Goal: Information Seeking & Learning: Learn about a topic

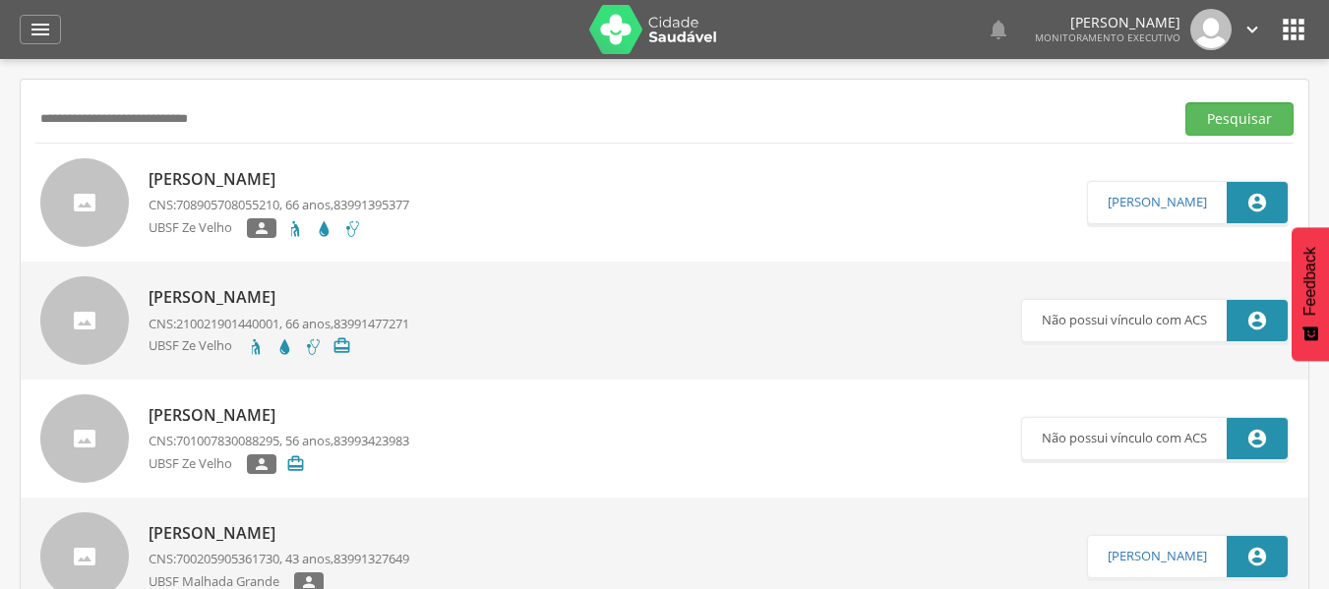
drag, startPoint x: 248, startPoint y: 121, endPoint x: 33, endPoint y: -30, distance: 262.0
click at [33, 0] on html " Dashboard Supervisão Produtividade Mapa da cidade Mapa de cobertura Ranking A…" at bounding box center [664, 294] width 1329 height 589
type input "**********"
click at [1231, 103] on button "Pesquisar" at bounding box center [1240, 118] width 108 height 33
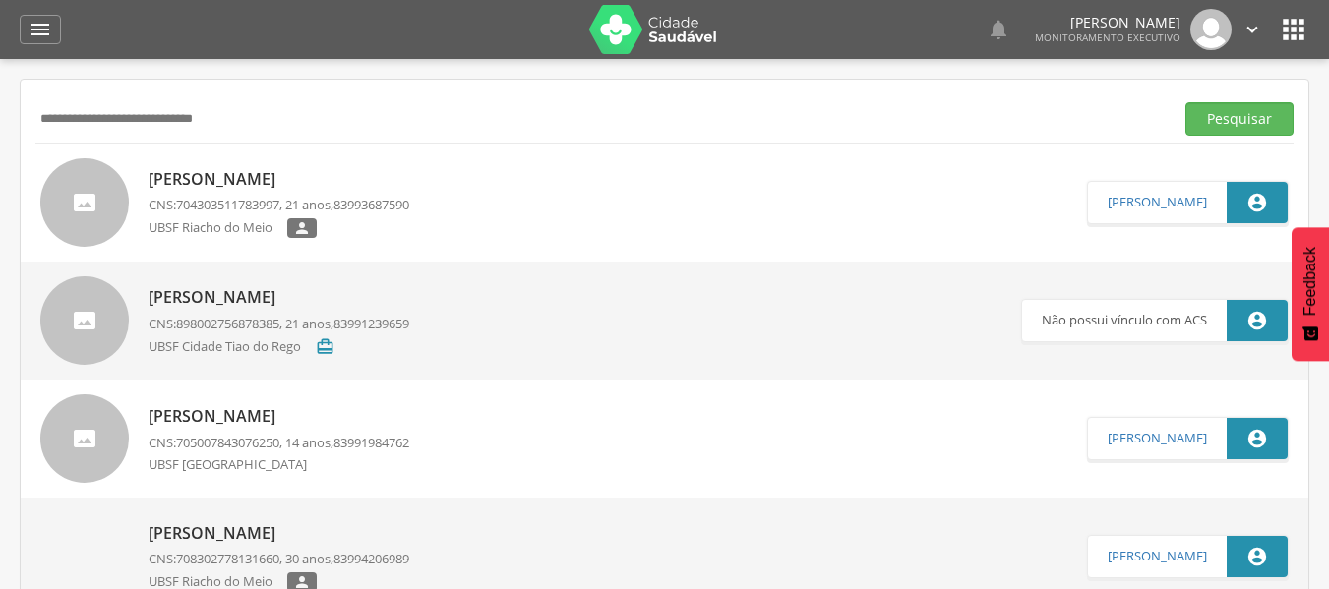
click at [314, 195] on div "[PERSON_NAME] CNS: 704303511783997 , 21 anos, 83993687590 UBSF Riacho do Meio " at bounding box center [279, 203] width 261 height 82
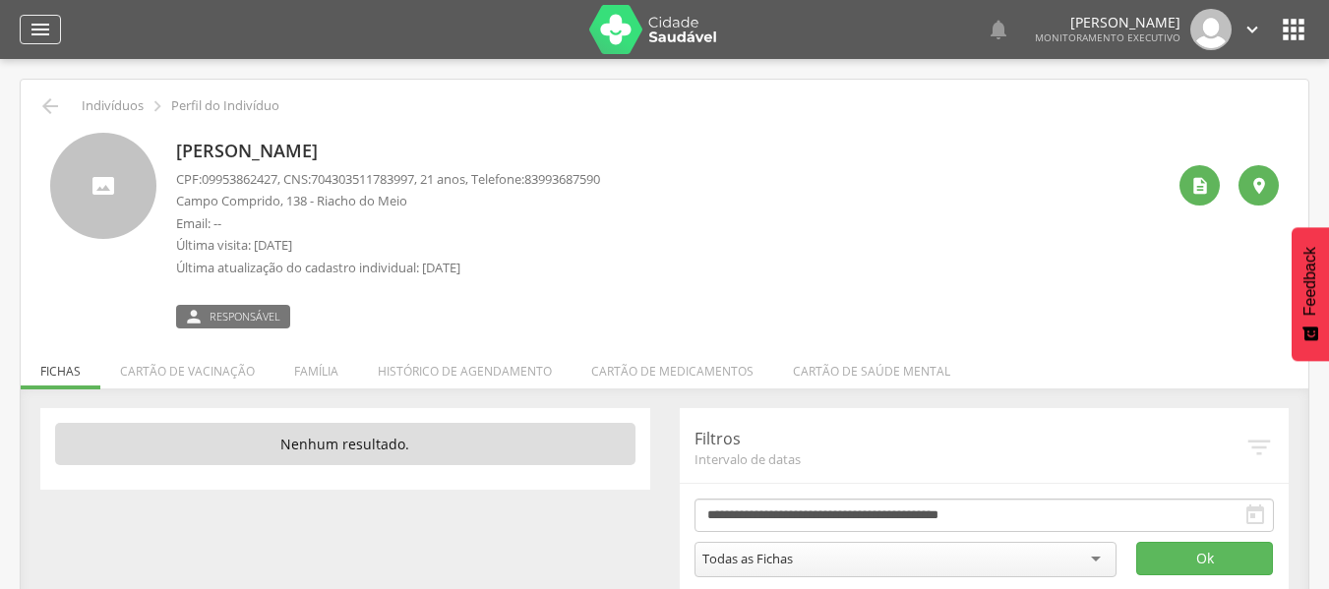
click at [32, 27] on icon "" at bounding box center [41, 30] width 24 height 24
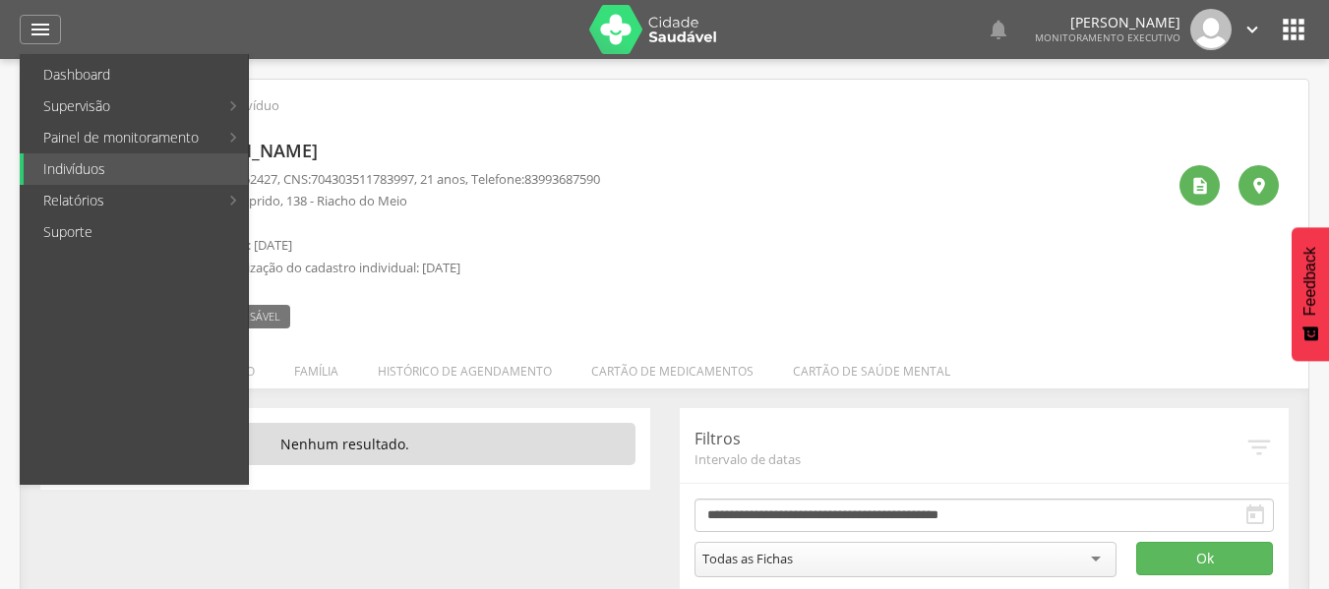
click at [323, 171] on link "Abastecimento" at bounding box center [360, 168] width 221 height 31
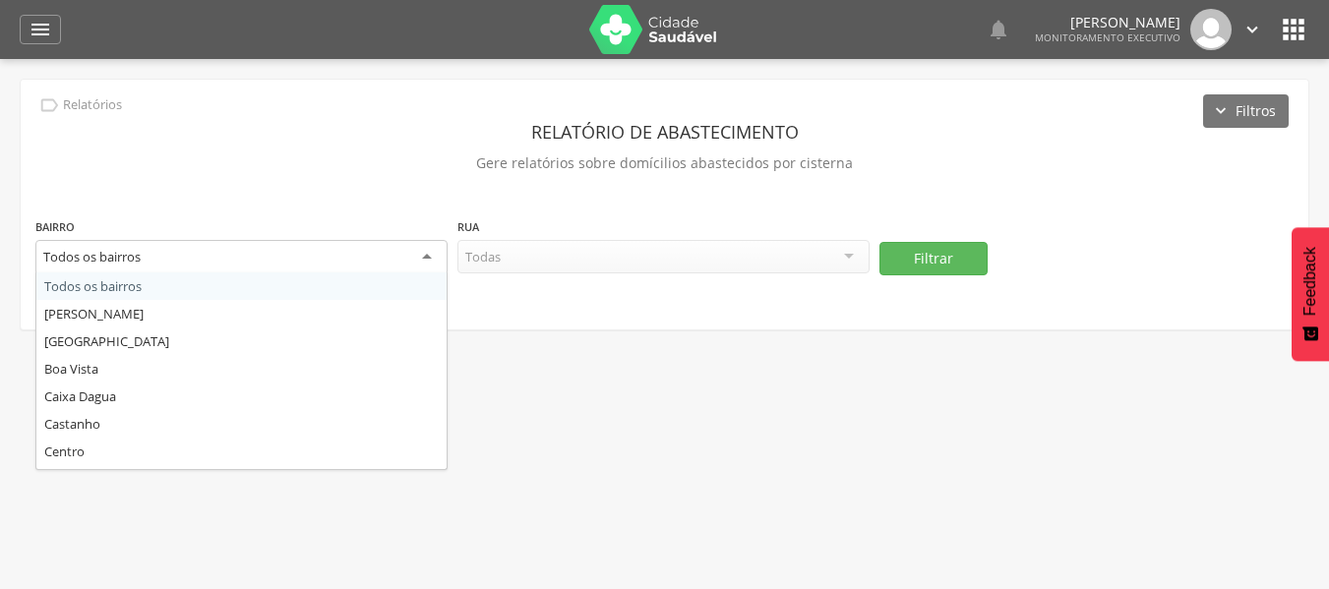
click at [431, 254] on div "Todos os bairros" at bounding box center [241, 257] width 412 height 35
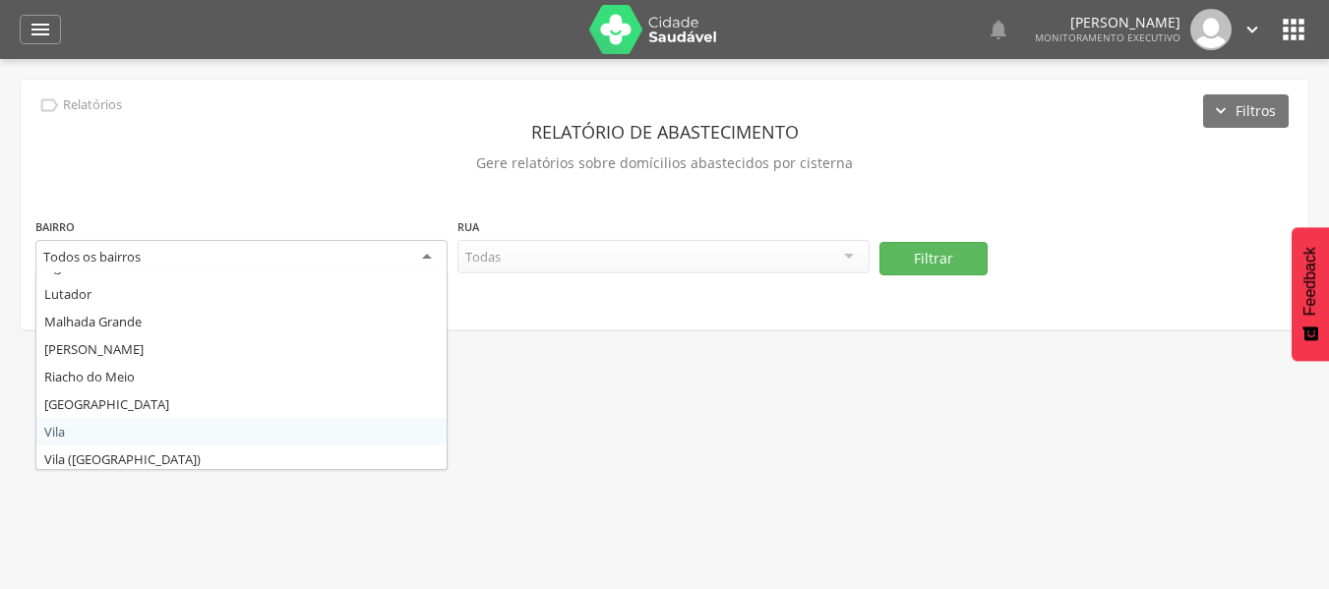
scroll to position [354, 0]
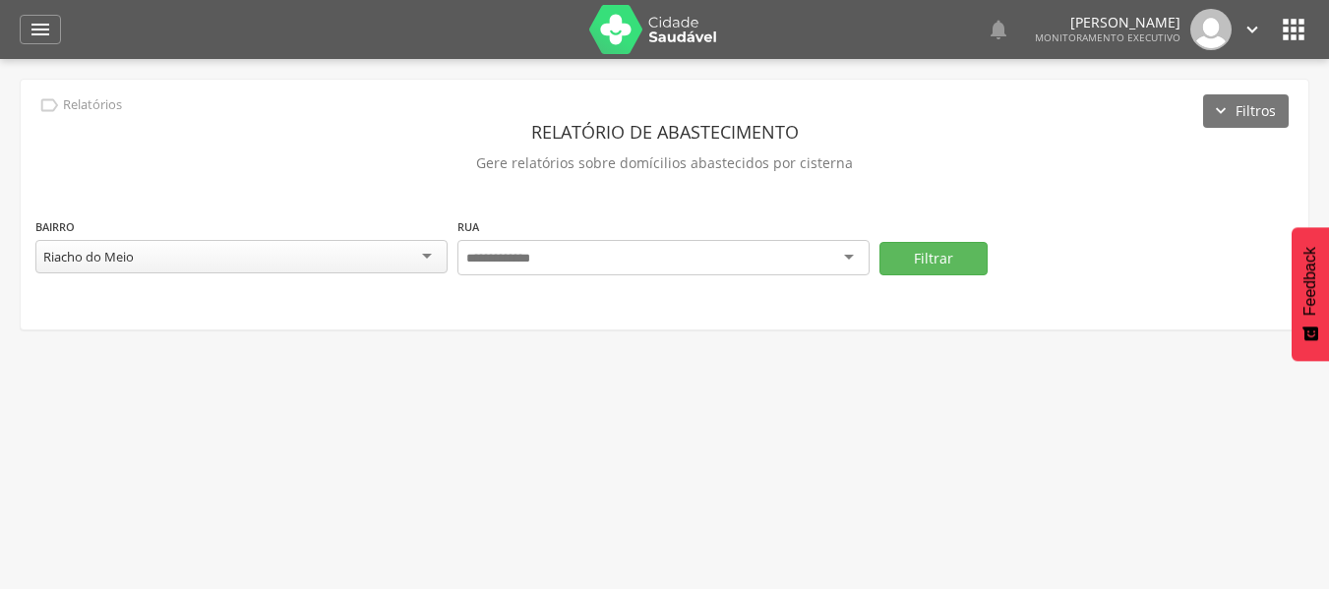
click at [850, 251] on div at bounding box center [663, 257] width 412 height 35
click at [843, 247] on div "Todas as ruas" at bounding box center [663, 256] width 412 height 33
click at [921, 262] on button "Filtrar" at bounding box center [934, 256] width 108 height 33
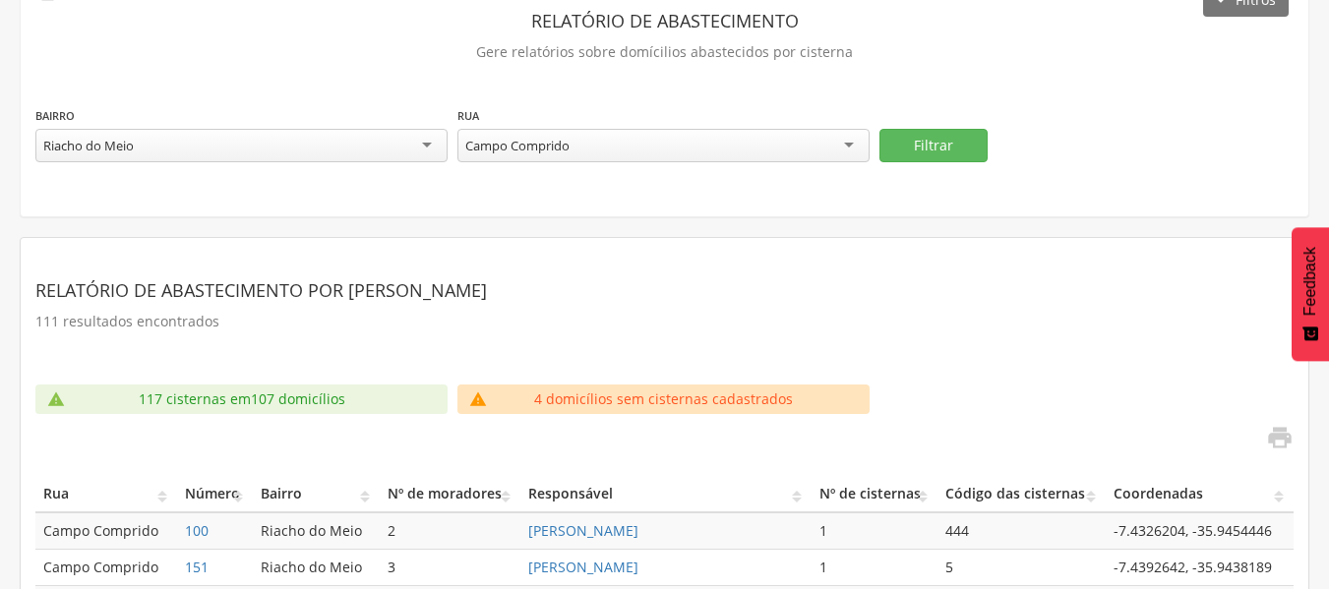
scroll to position [394, 0]
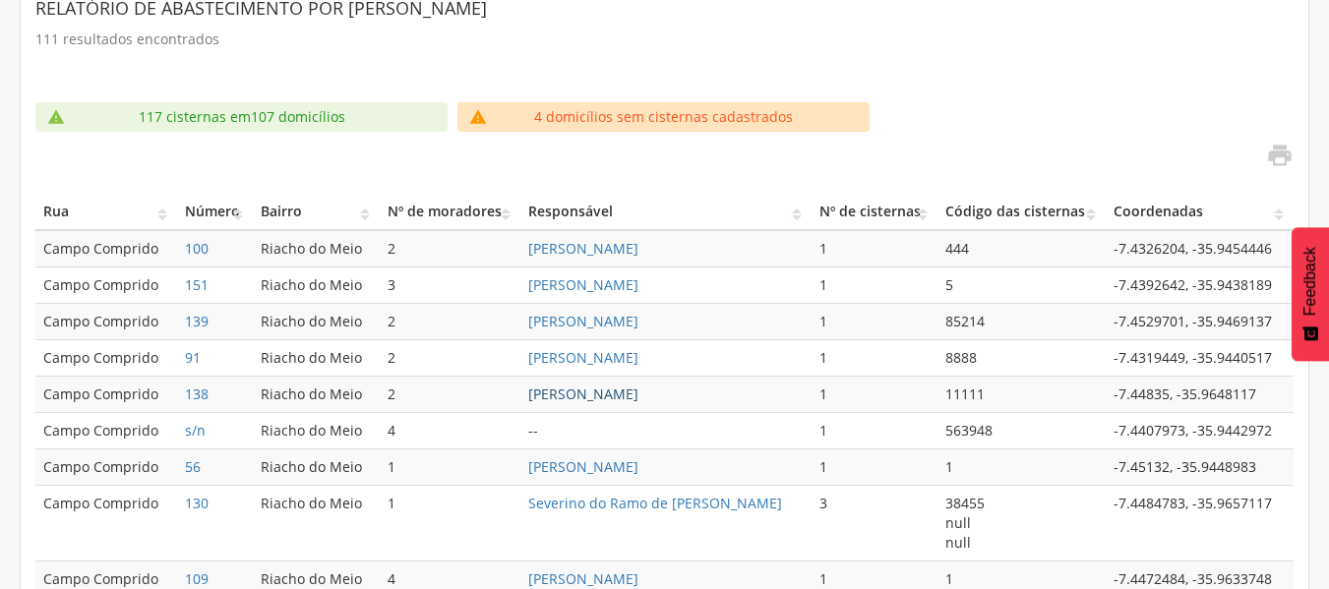
click at [598, 397] on link "[PERSON_NAME]" at bounding box center [583, 394] width 110 height 19
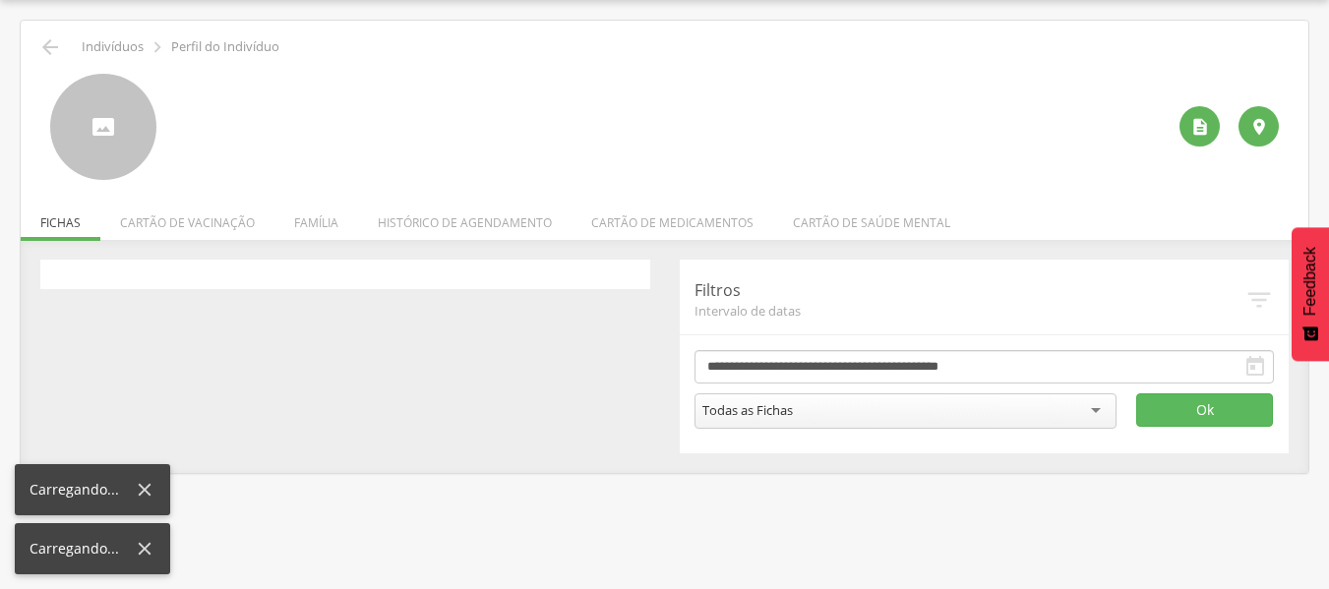
scroll to position [59, 0]
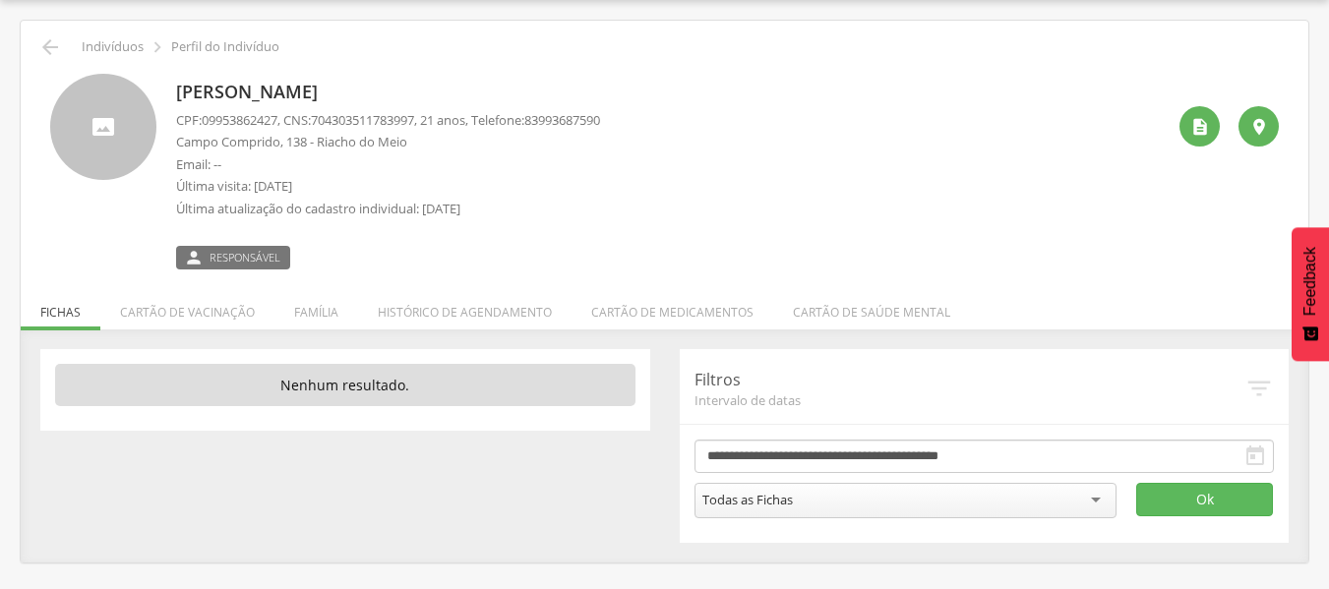
click at [599, 397] on p "Nenhum resultado." at bounding box center [345, 385] width 580 height 43
drag, startPoint x: 321, startPoint y: 313, endPoint x: 333, endPoint y: 316, distance: 12.2
click at [327, 316] on li "Família" at bounding box center [316, 307] width 84 height 46
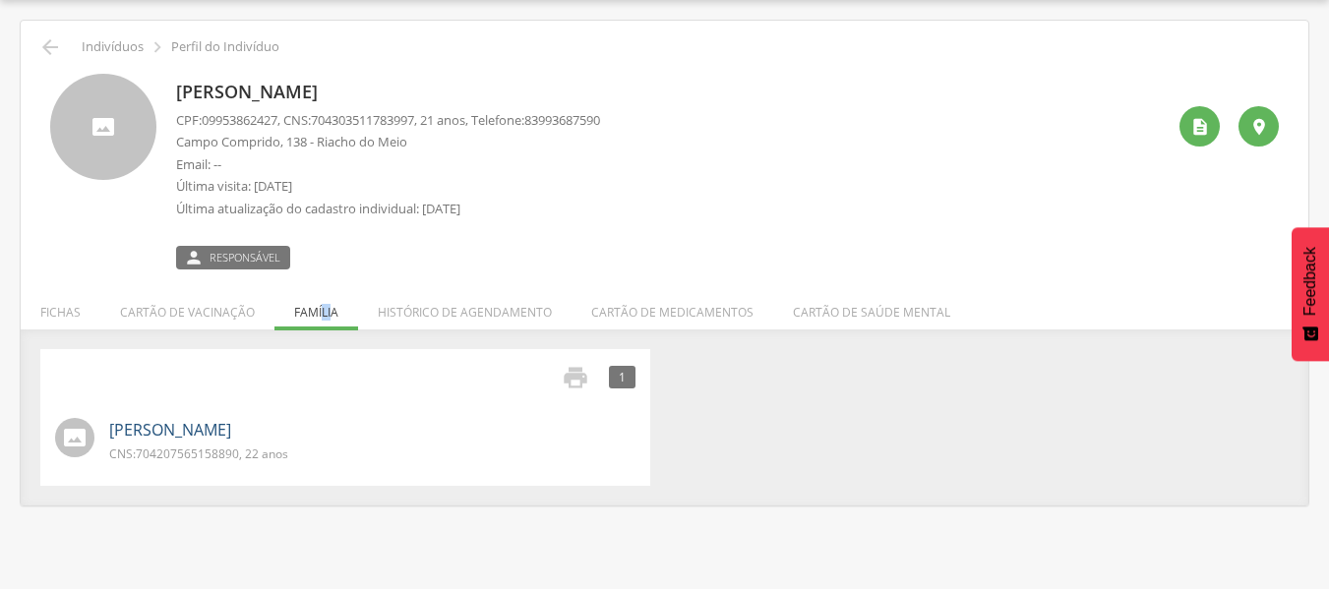
click at [231, 432] on link "[PERSON_NAME]" at bounding box center [170, 430] width 122 height 23
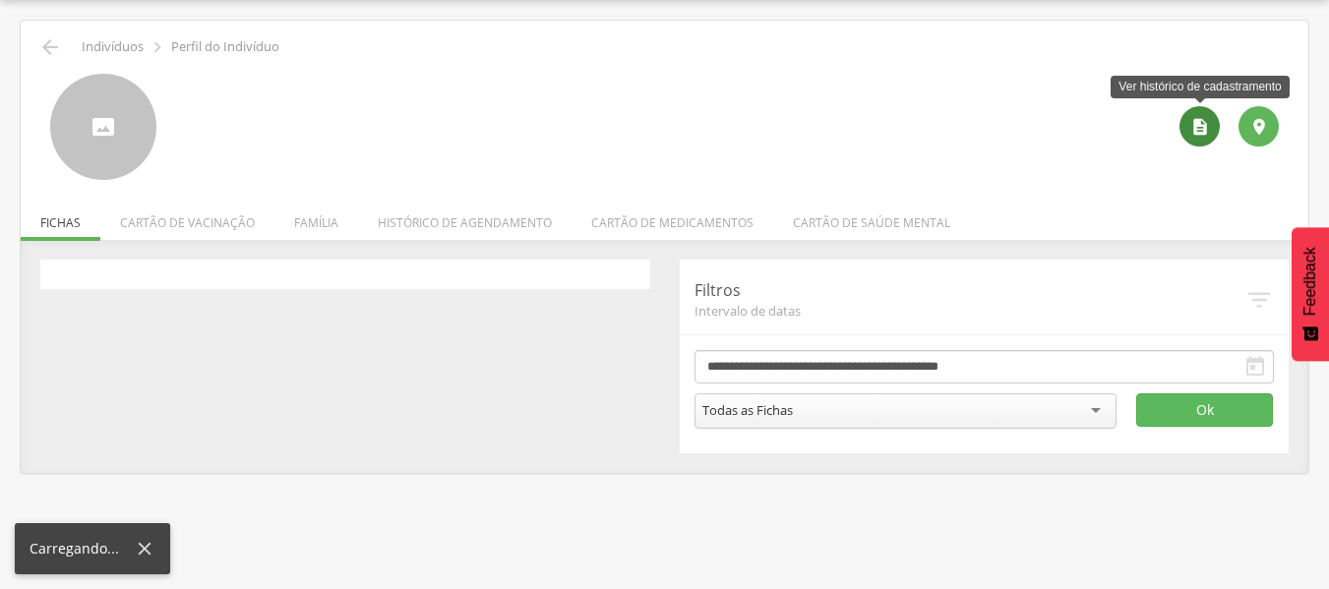
click at [1207, 130] on icon "" at bounding box center [1200, 127] width 20 height 20
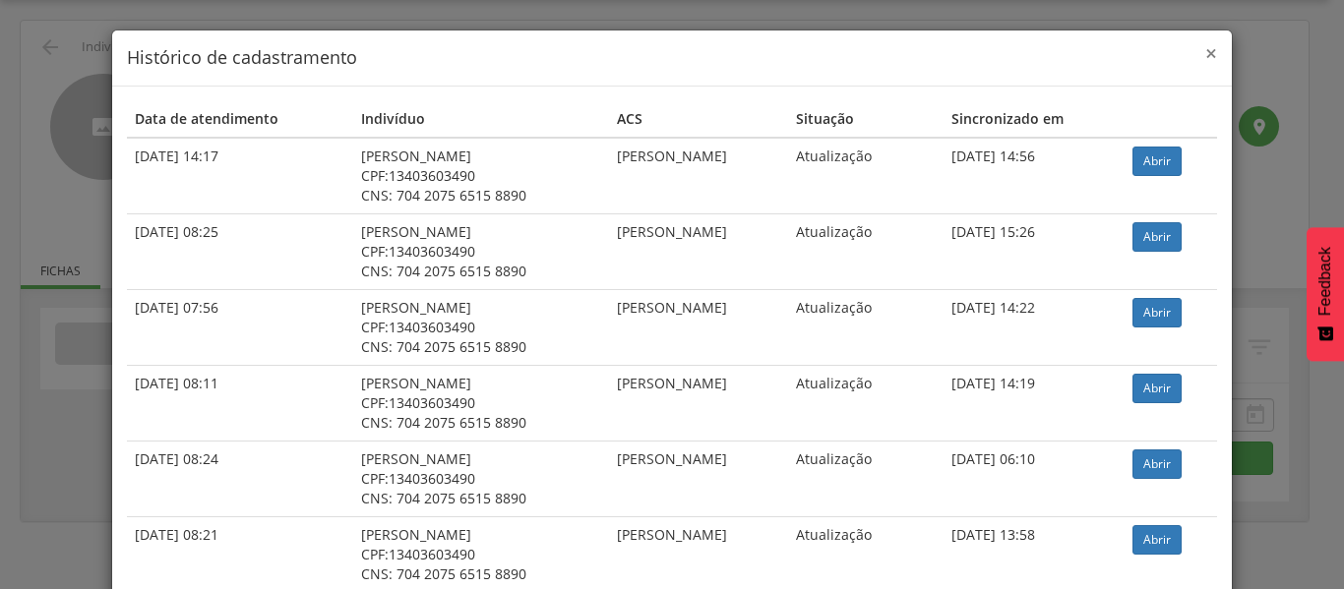
click at [1209, 55] on span "×" at bounding box center [1211, 53] width 12 height 28
